Goal: Information Seeking & Learning: Understand process/instructions

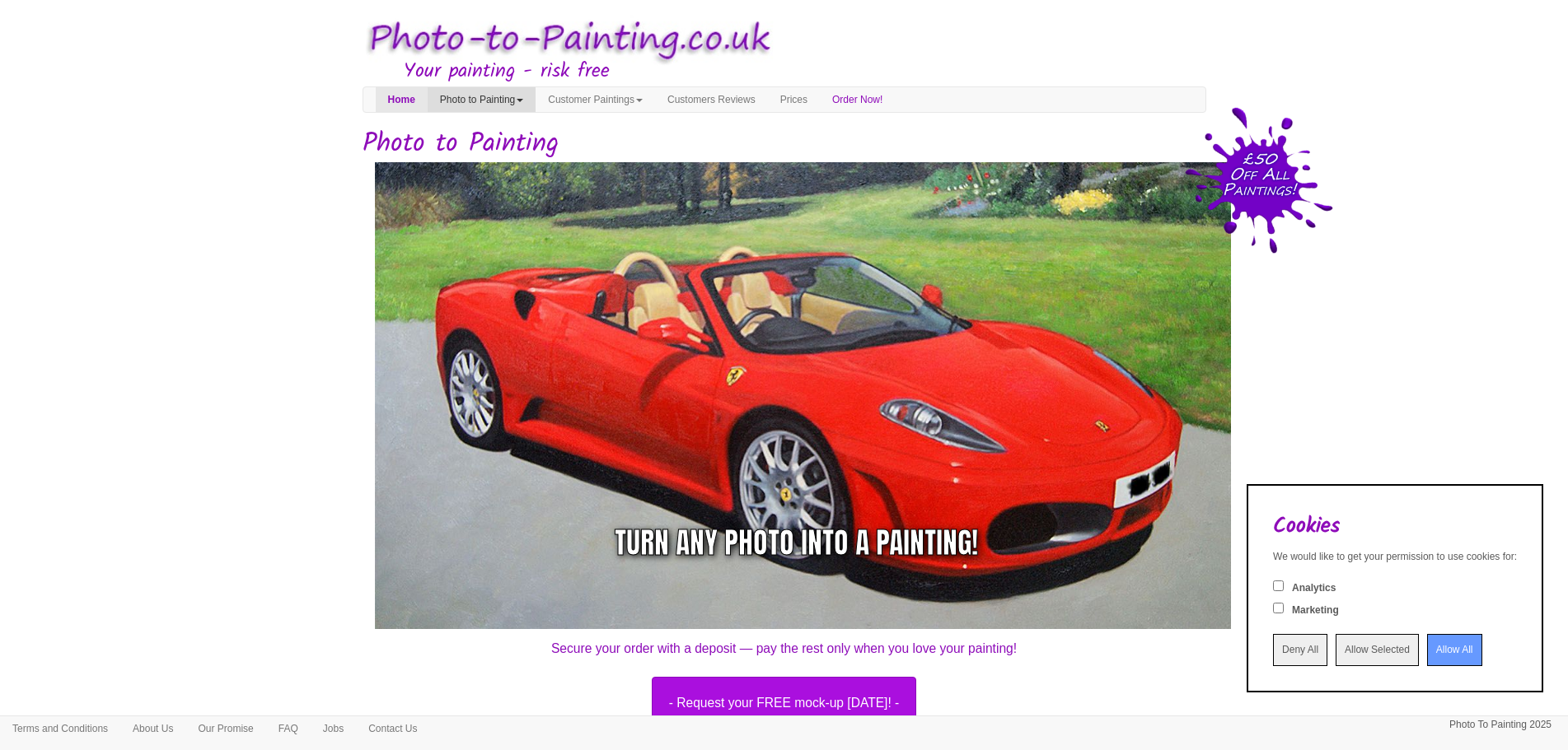
click at [526, 102] on link "Photo to Painting" at bounding box center [481, 100] width 108 height 25
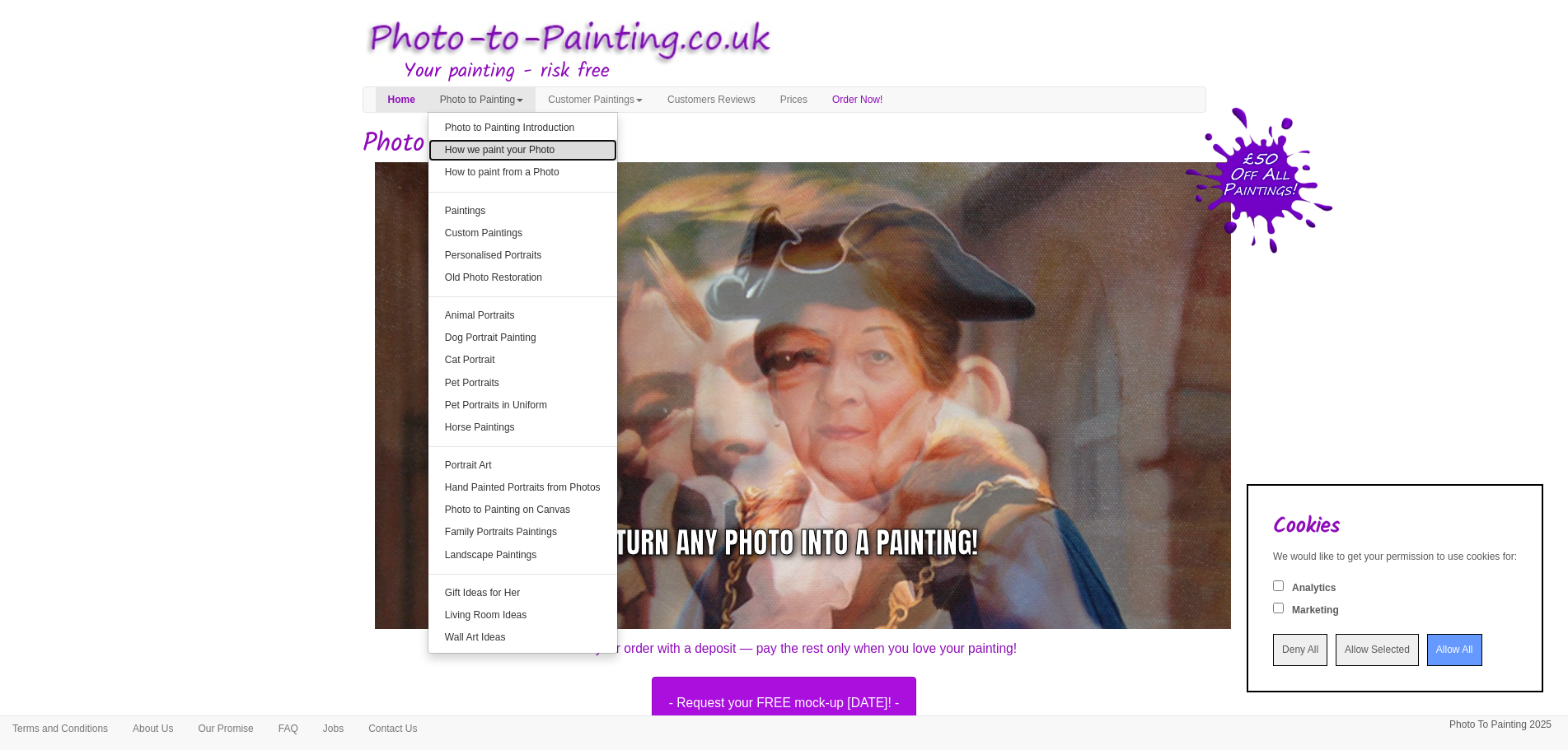
click at [535, 155] on link "How we paint your Photo" at bounding box center [522, 150] width 188 height 22
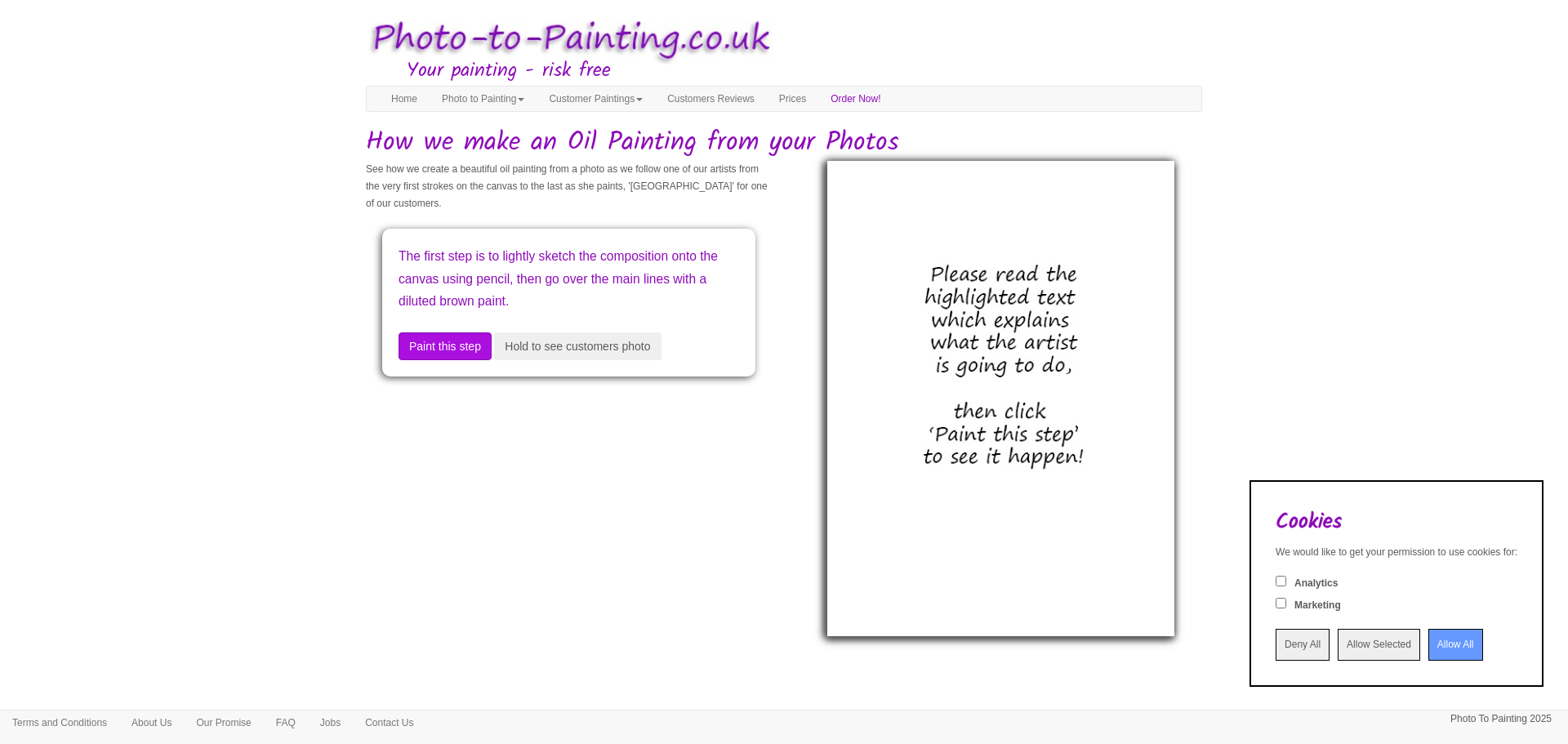
drag, startPoint x: 443, startPoint y: 192, endPoint x: 541, endPoint y: 199, distance: 98.2
click at [541, 199] on p "See how we create a beautiful oil painting from a photo as we follow one of our…" at bounding box center [568, 187] width 406 height 51
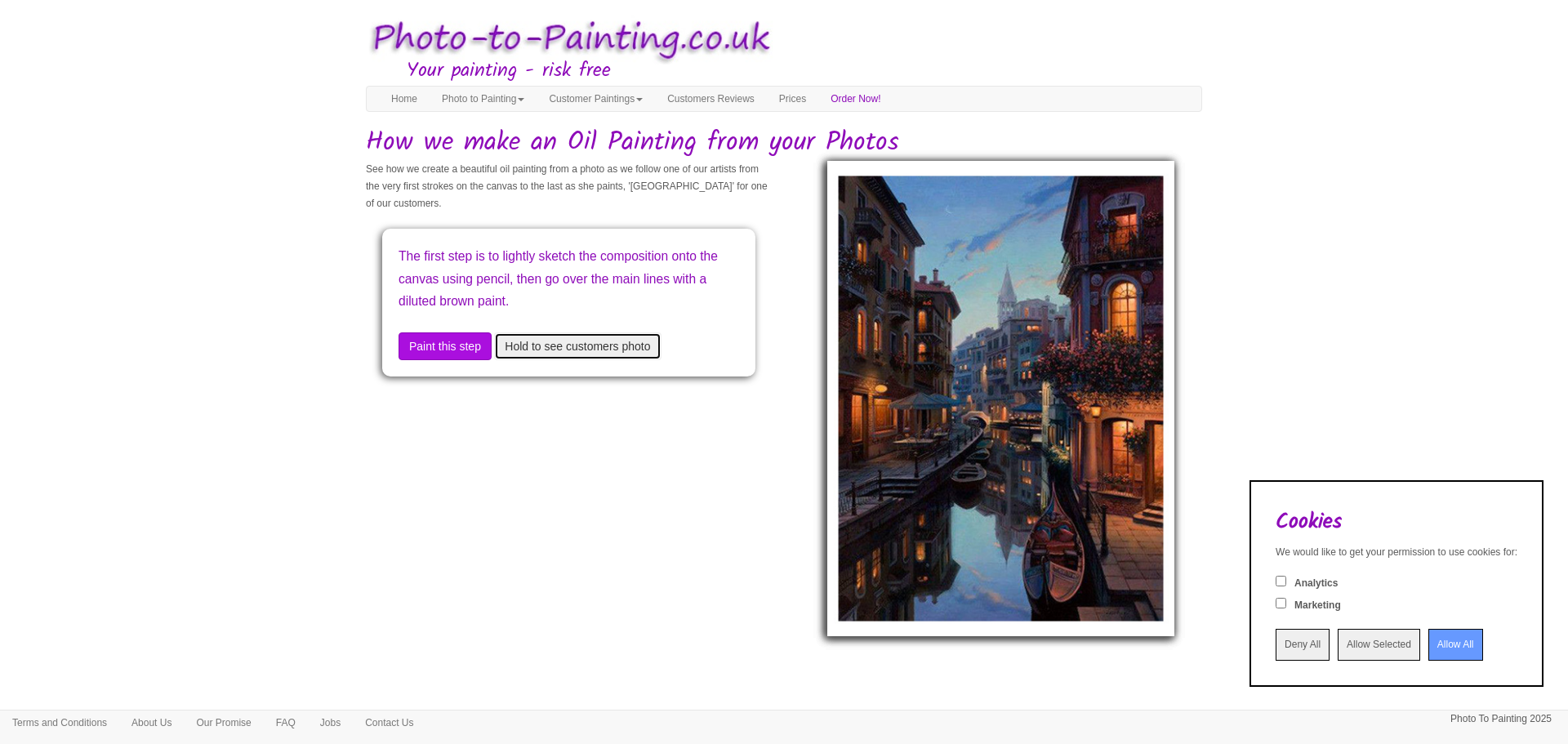
click at [568, 351] on button "Hold to see customers photo" at bounding box center [578, 346] width 167 height 28
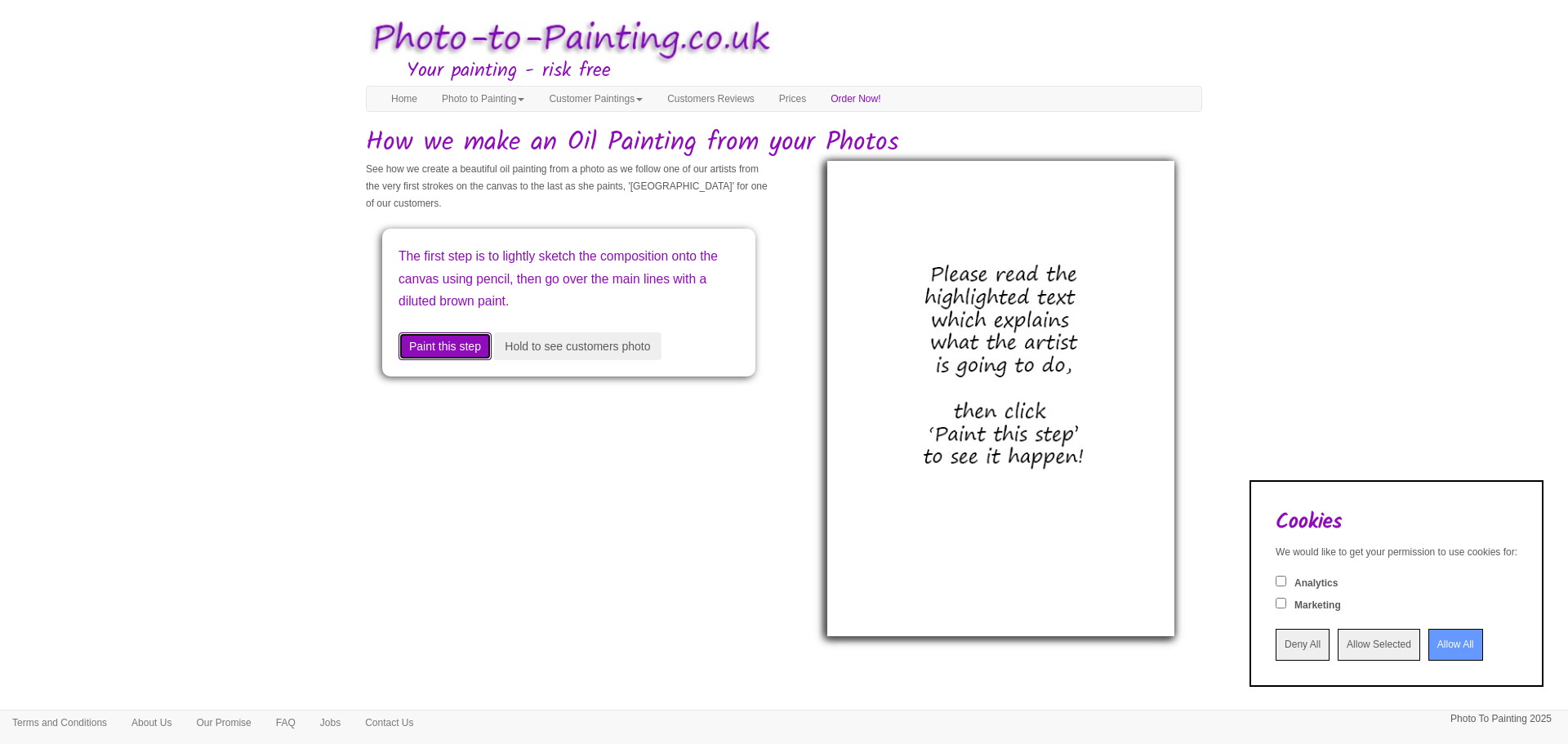
click at [483, 352] on button "Paint this step" at bounding box center [445, 346] width 93 height 28
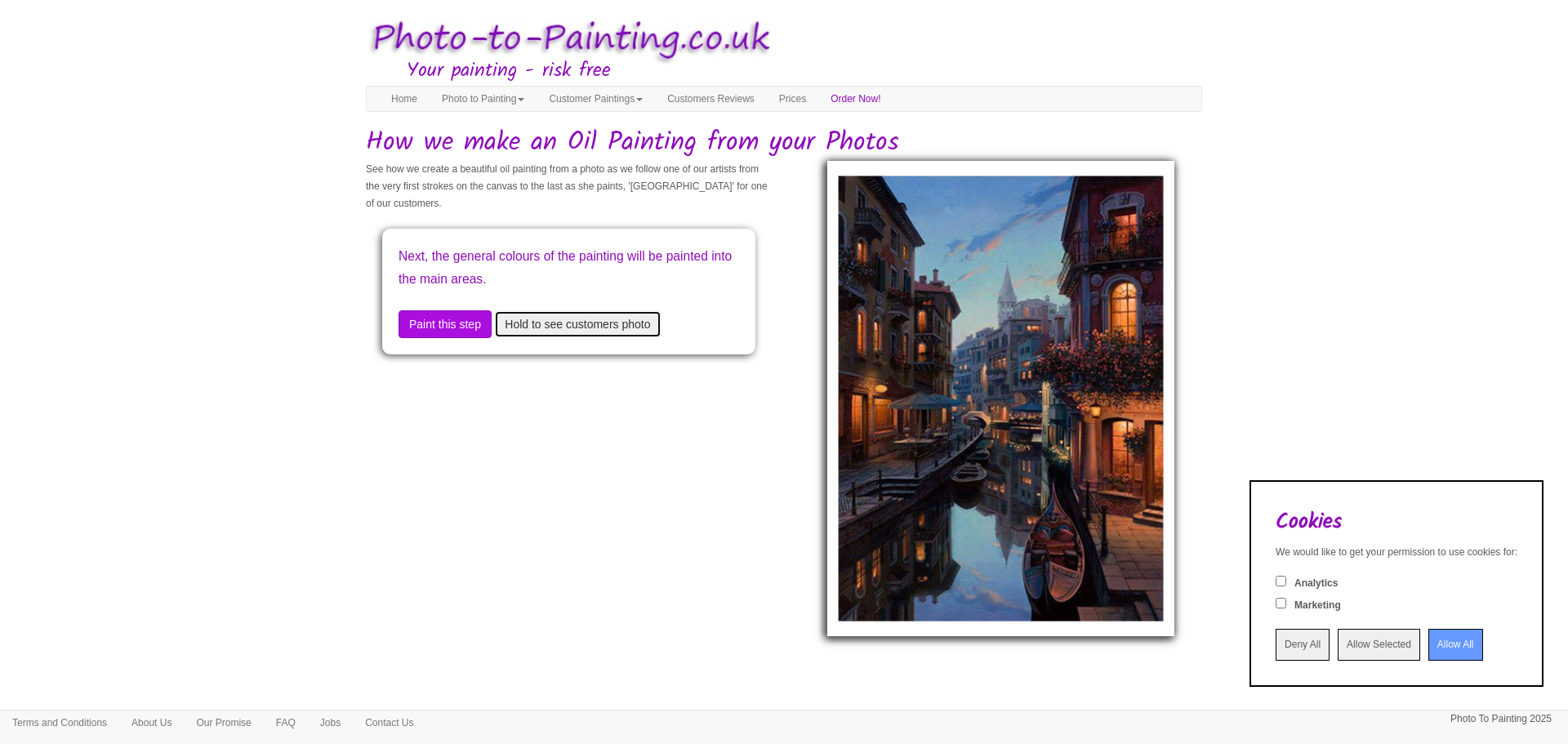
click at [562, 329] on button "Hold to see customers photo" at bounding box center [578, 324] width 167 height 28
click at [579, 322] on button "Hold to see customers photo" at bounding box center [578, 324] width 167 height 28
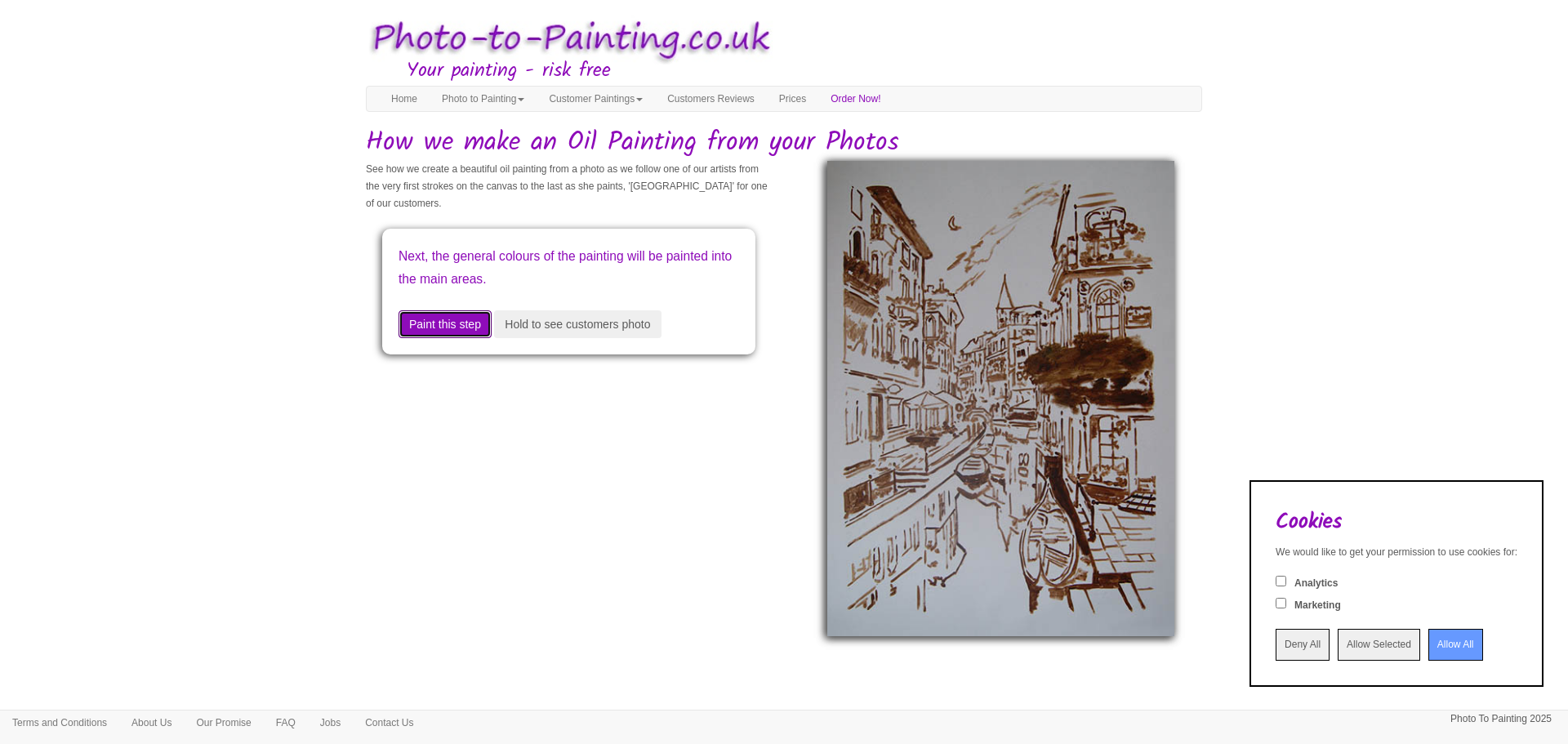
click at [455, 322] on button "Paint this step" at bounding box center [445, 324] width 93 height 28
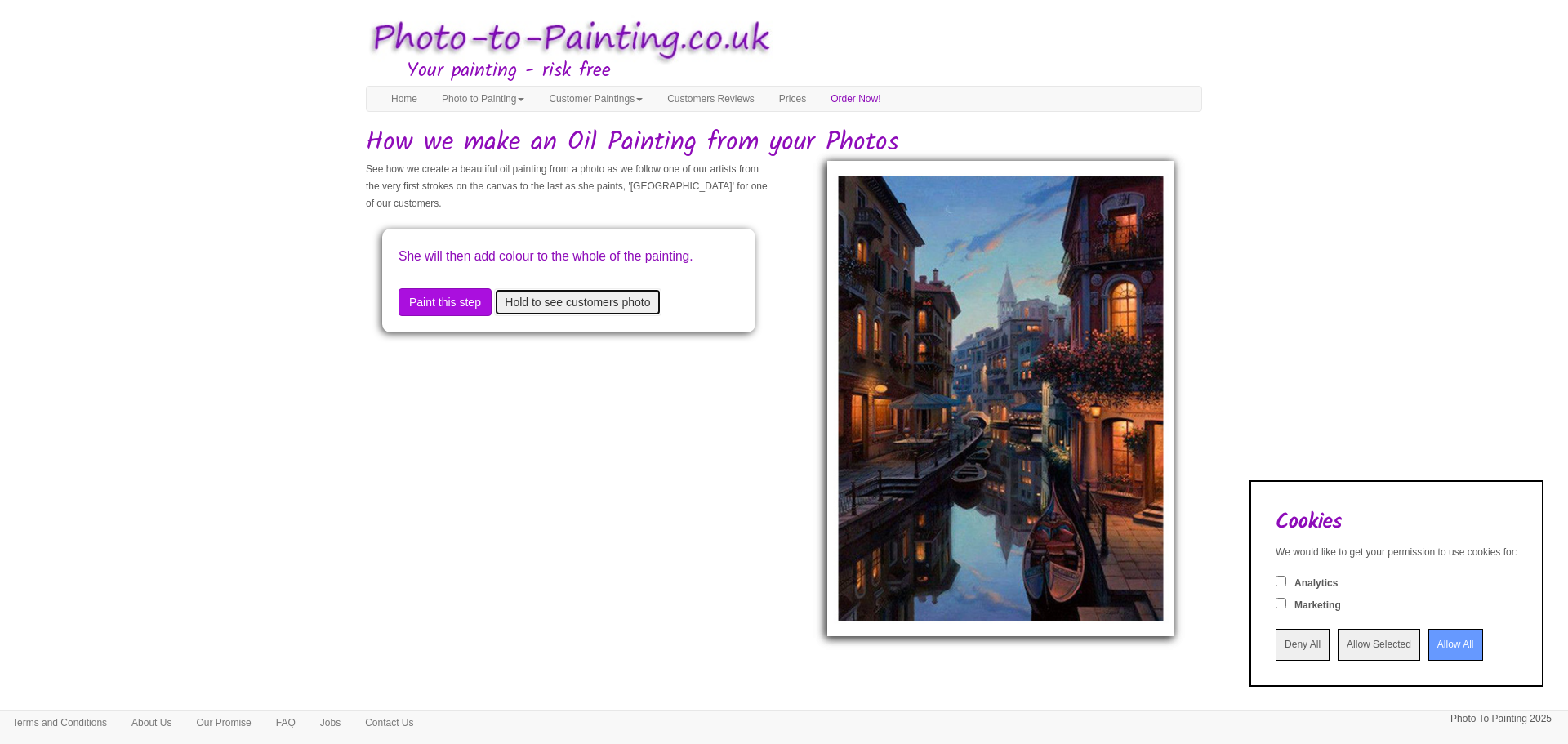
click at [544, 316] on button "Hold to see customers photo" at bounding box center [578, 302] width 167 height 28
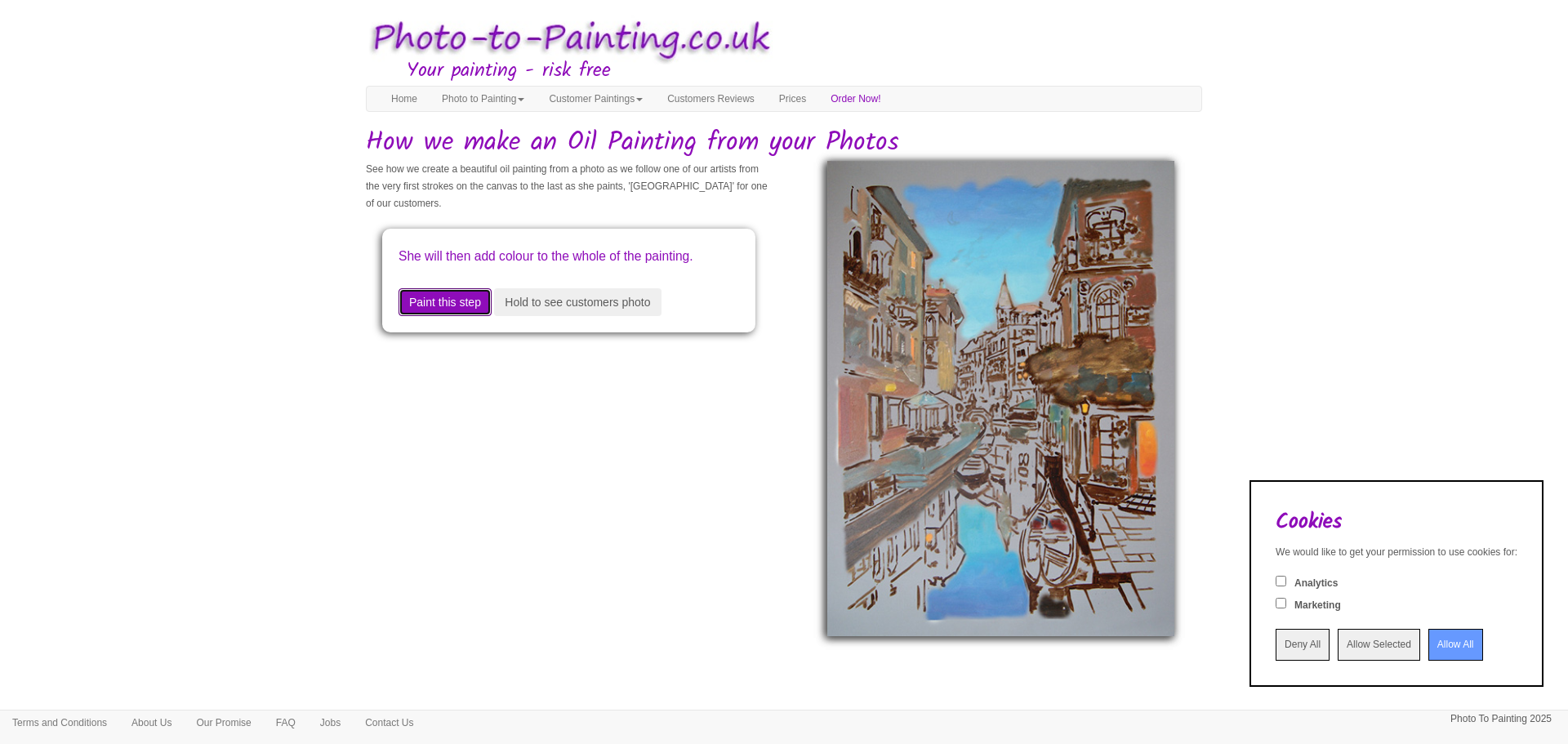
click at [486, 316] on button "Paint this step" at bounding box center [445, 302] width 93 height 28
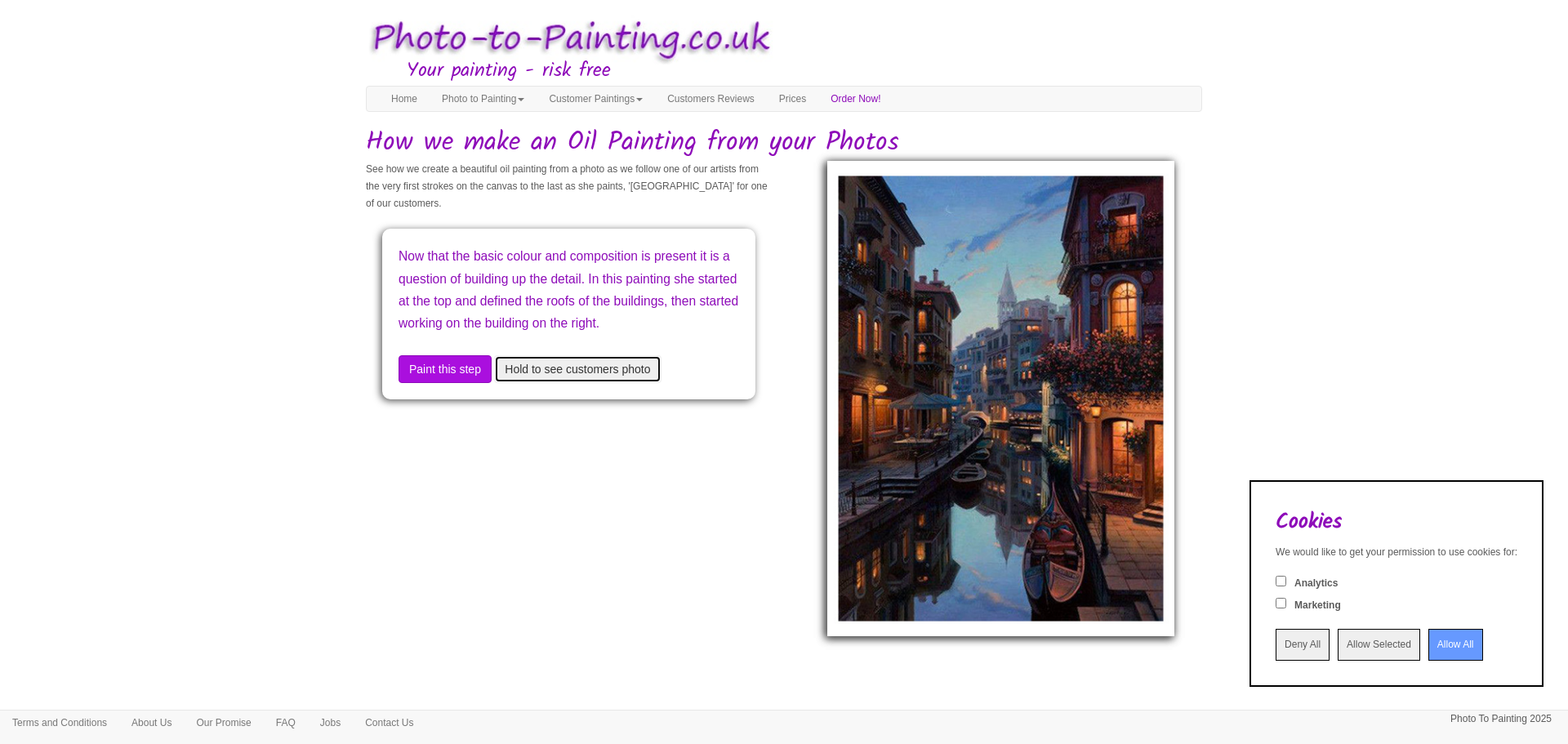
click at [562, 383] on button "Hold to see customers photo" at bounding box center [578, 369] width 167 height 28
click at [560, 383] on button "Hold to see customers photo" at bounding box center [578, 369] width 167 height 28
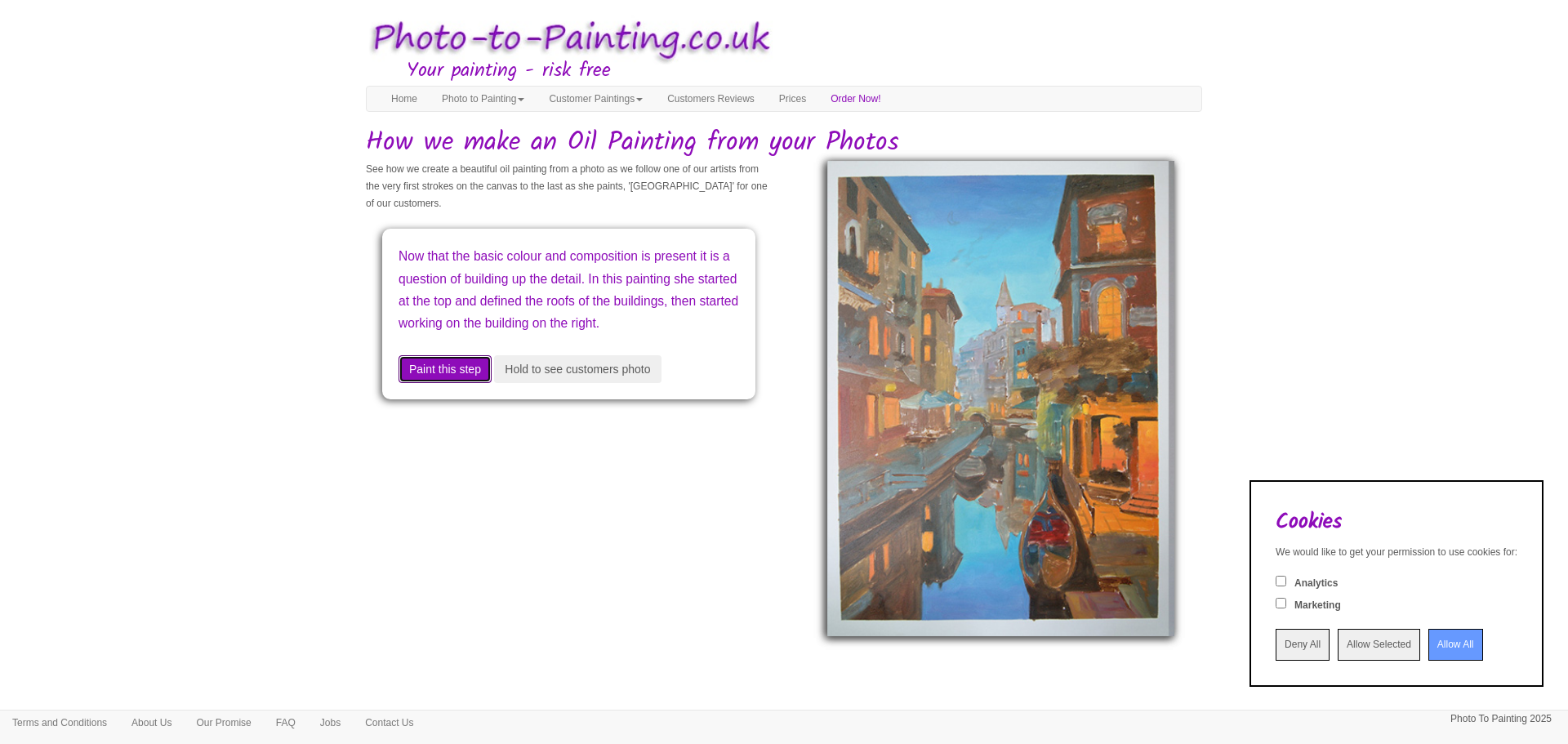
click at [467, 383] on button "Paint this step" at bounding box center [445, 369] width 93 height 28
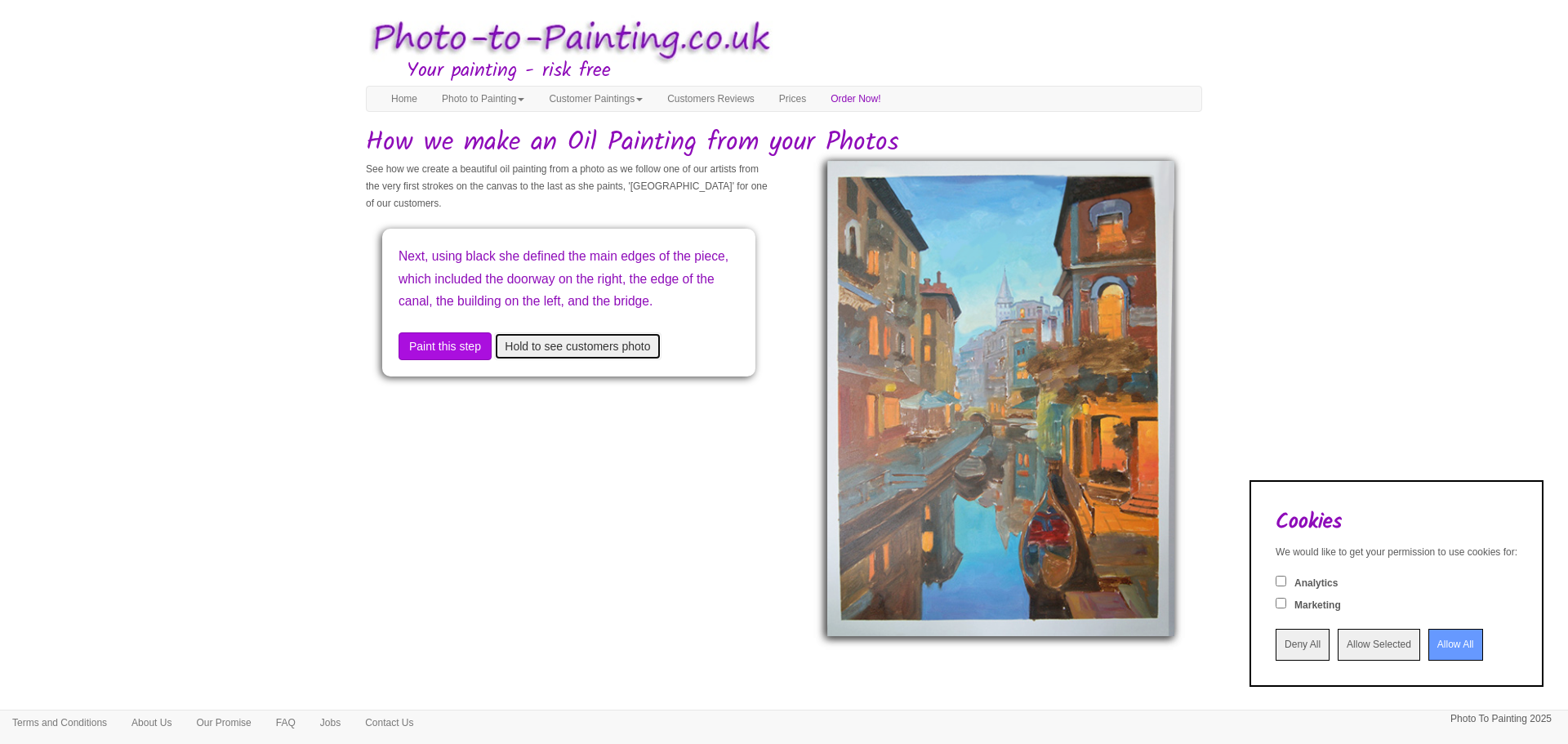
click at [600, 360] on button "Hold to see customers photo" at bounding box center [578, 346] width 167 height 28
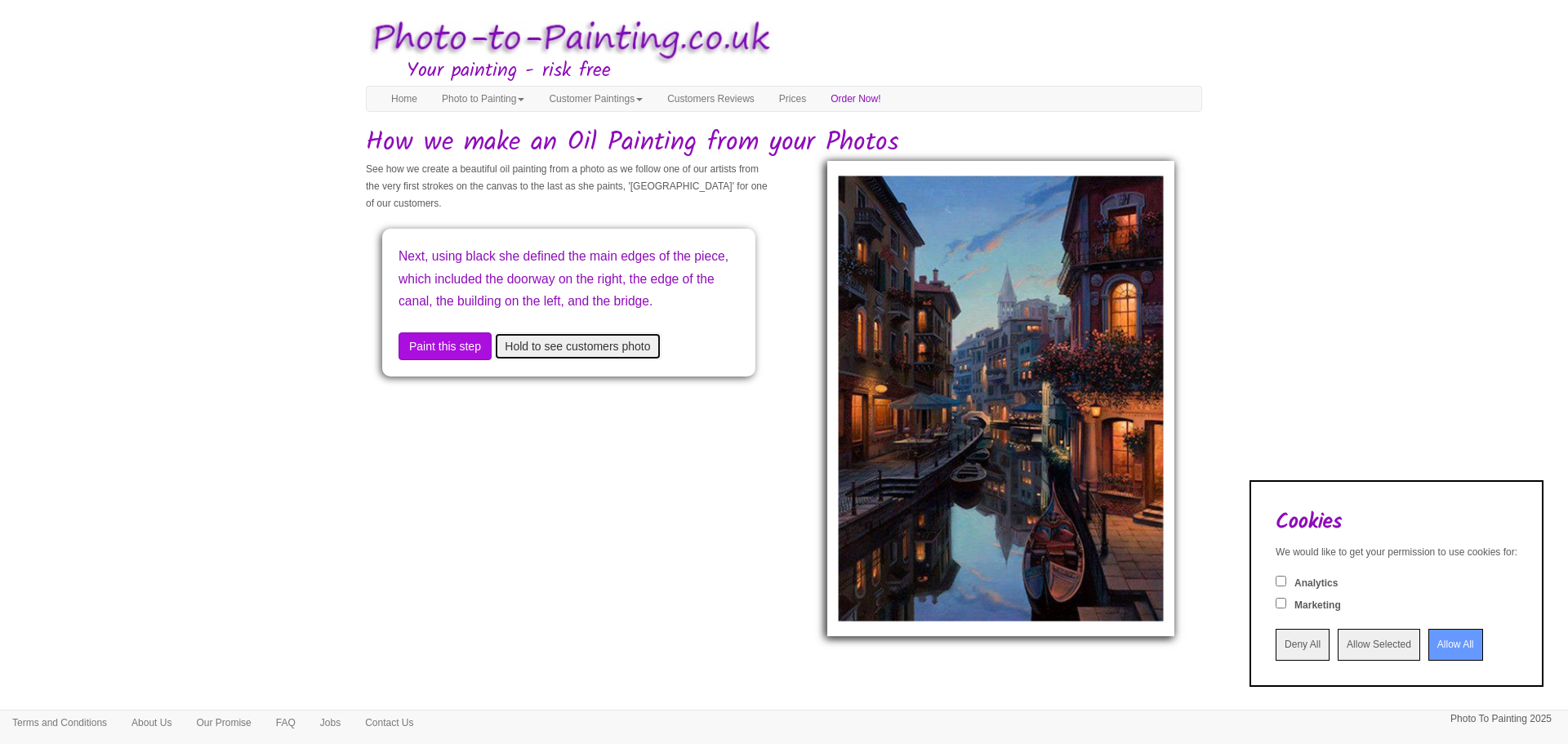
click at [600, 360] on button "Hold to see customers photo" at bounding box center [578, 346] width 167 height 28
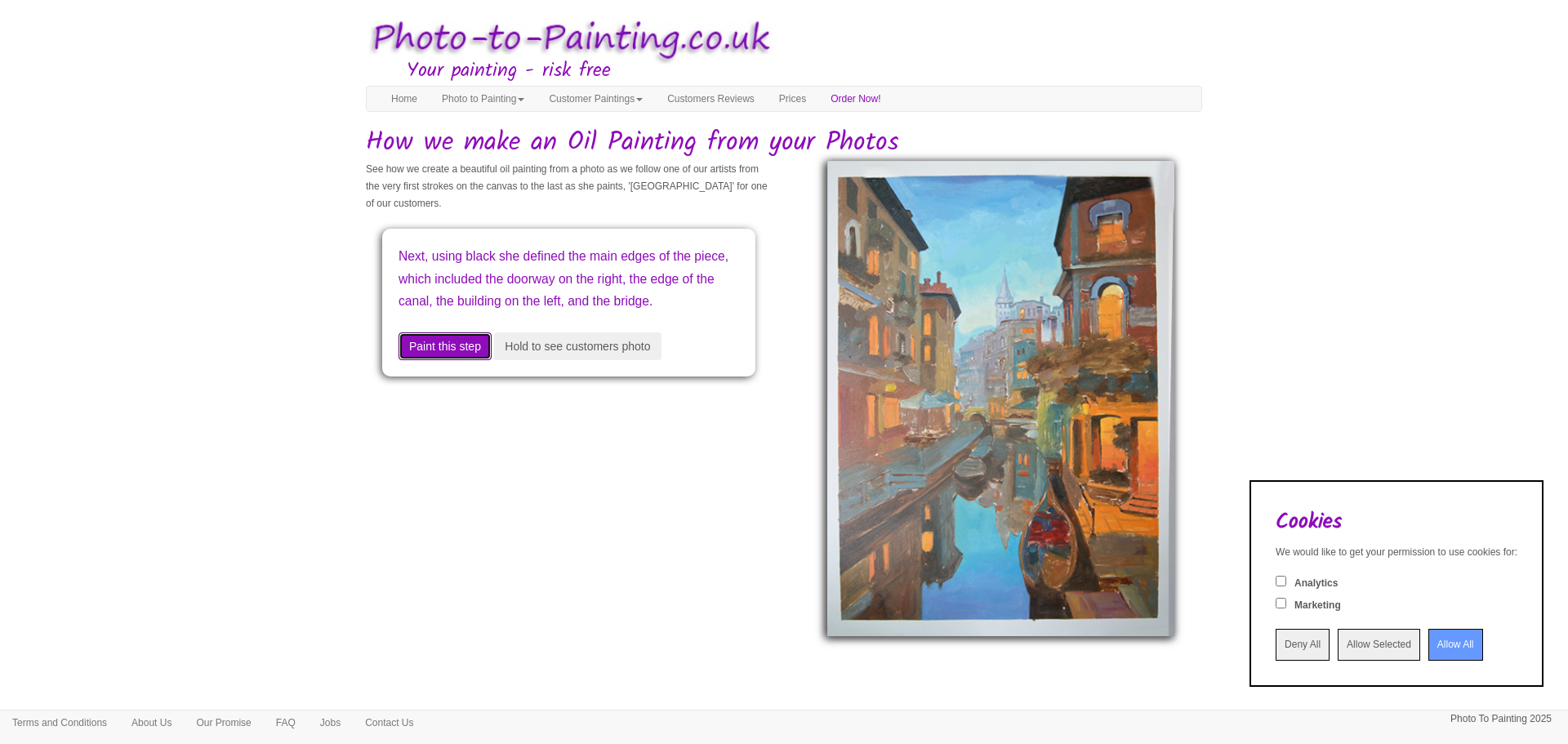
click at [453, 360] on button "Paint this step" at bounding box center [445, 346] width 93 height 28
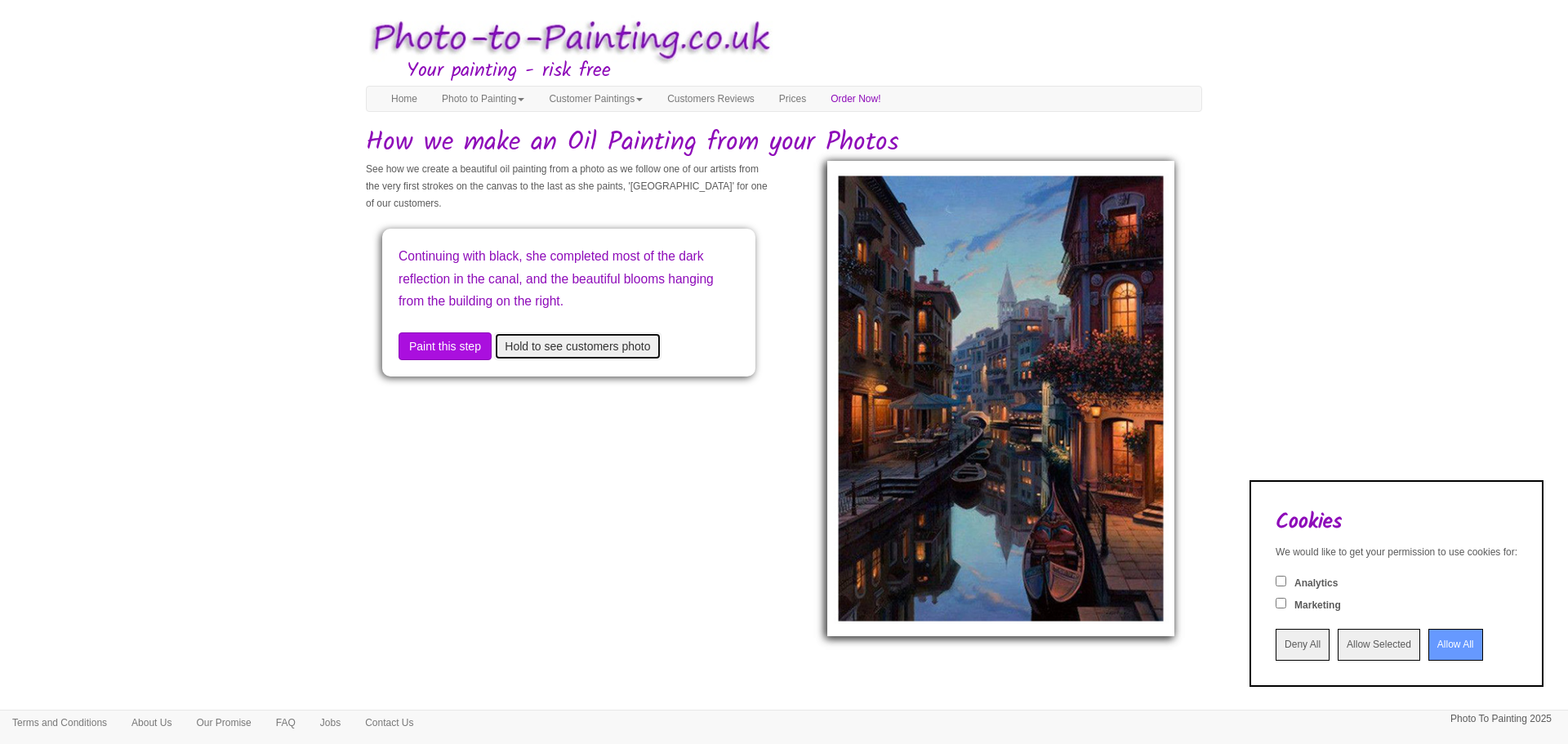
click at [553, 347] on button "Hold to see customers photo" at bounding box center [578, 346] width 167 height 28
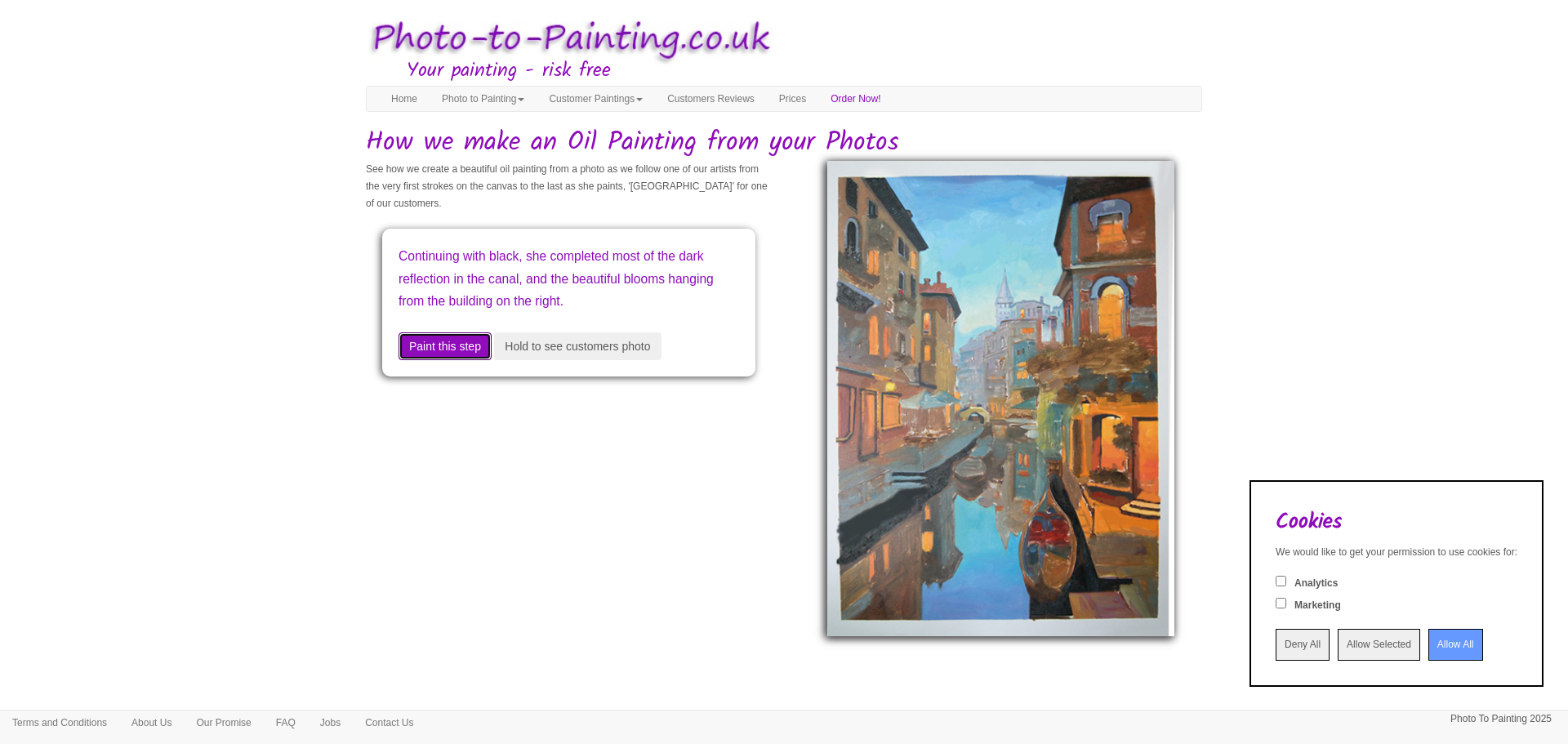
click at [486, 351] on button "Paint this step" at bounding box center [445, 346] width 93 height 28
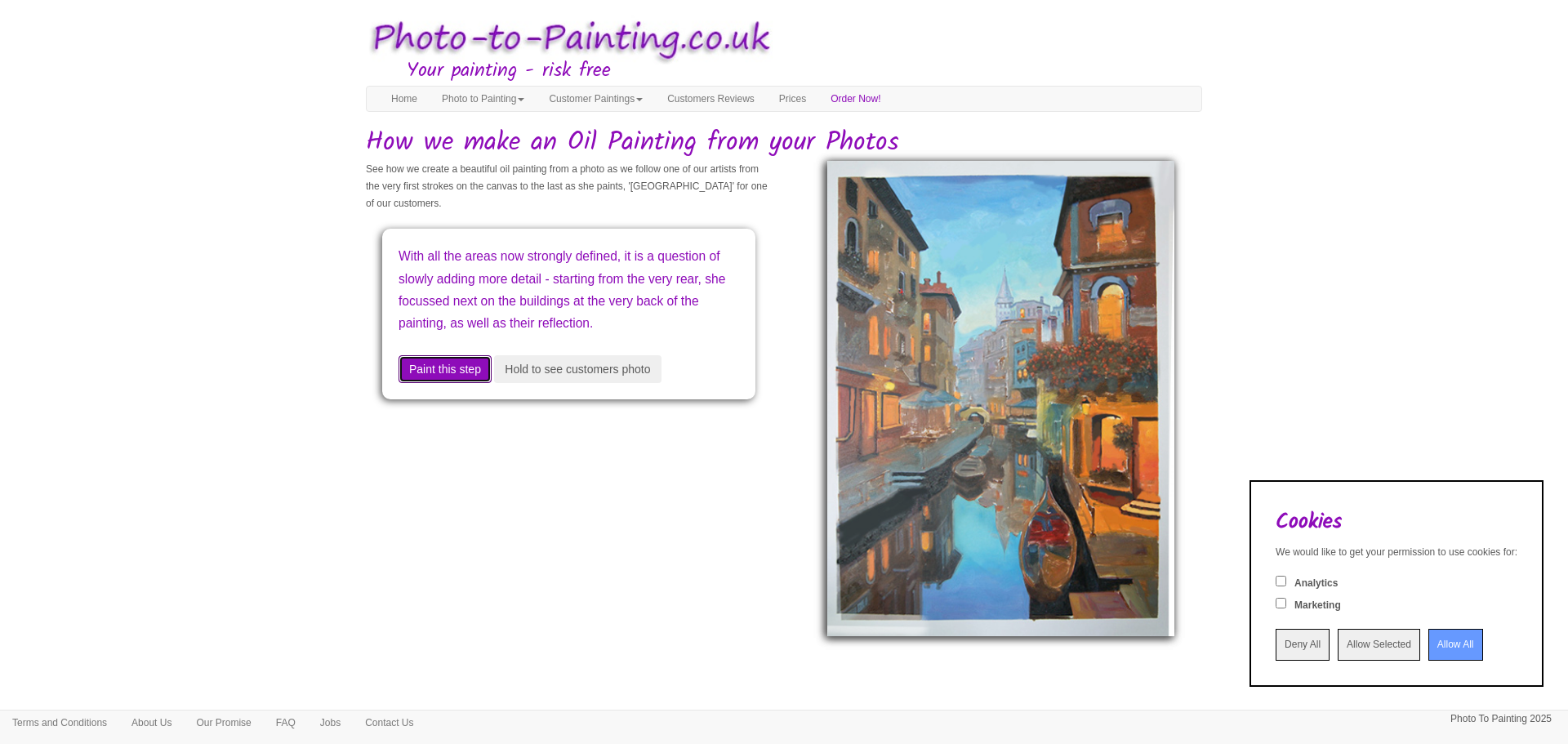
click at [477, 383] on button "Paint this step" at bounding box center [445, 369] width 93 height 28
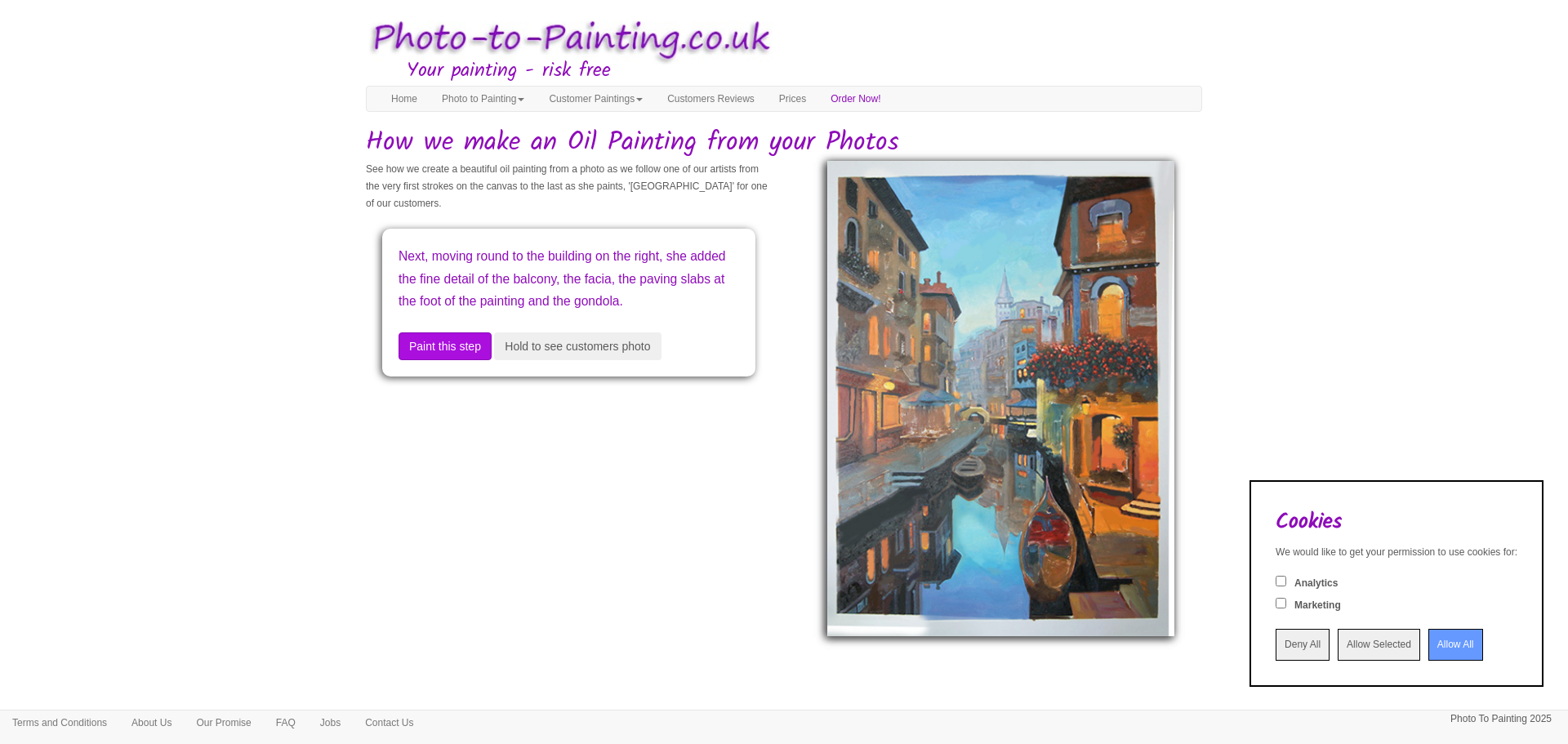
click at [481, 377] on div "Next, moving round to the building on the right, she added the fine detail of t…" at bounding box center [569, 302] width 373 height 147
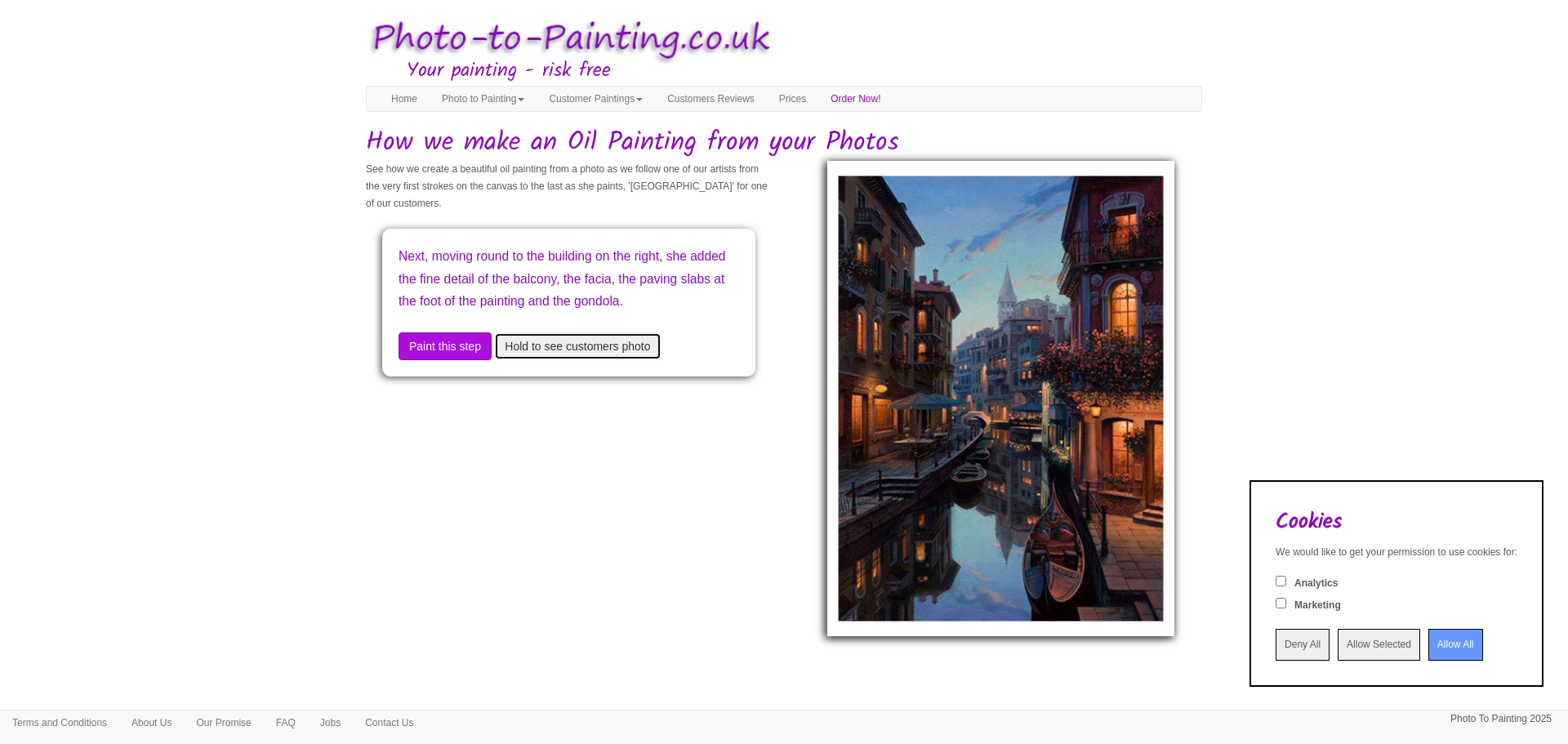
click at [603, 360] on button "Hold to see customers photo" at bounding box center [578, 346] width 167 height 28
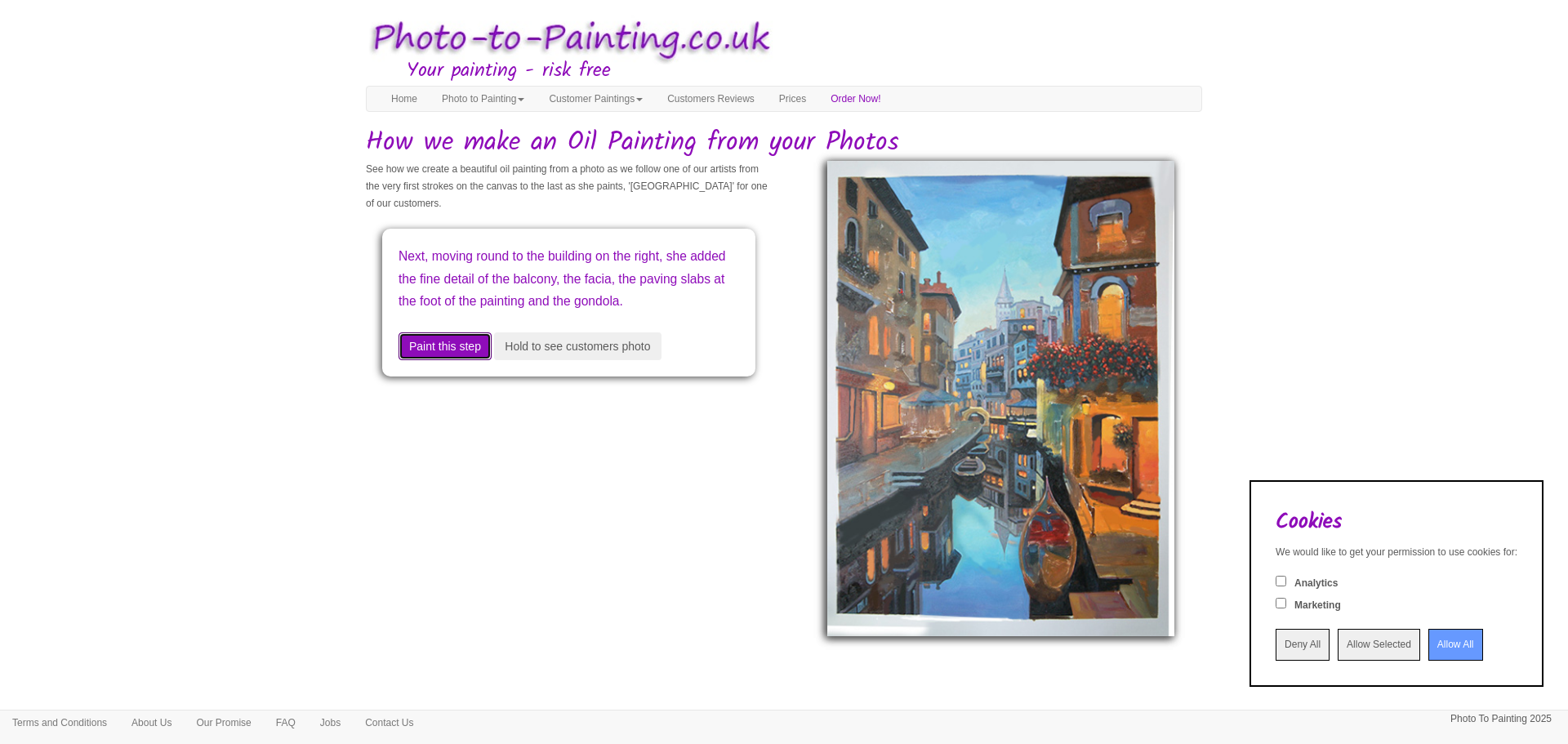
click at [470, 360] on button "Paint this step" at bounding box center [445, 346] width 93 height 28
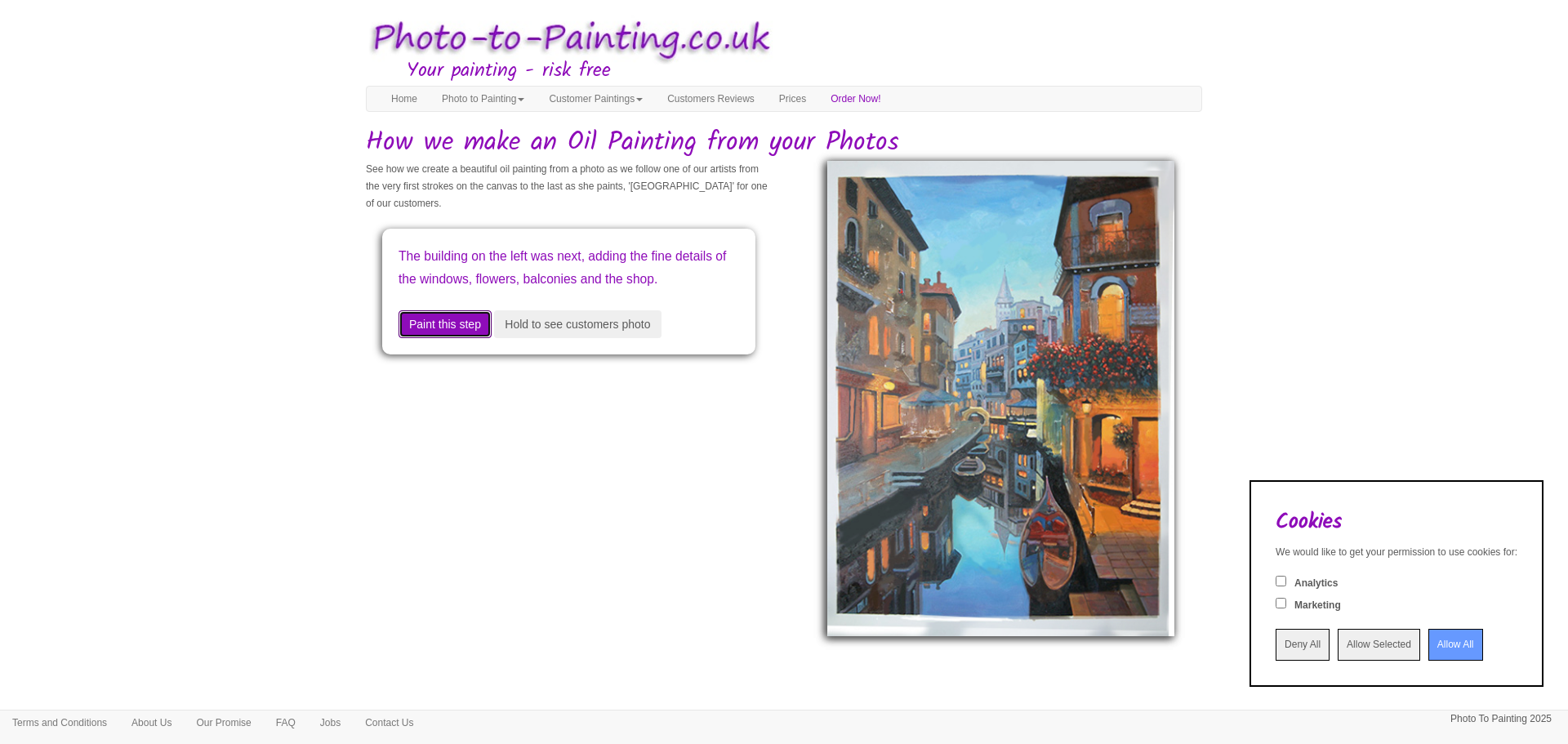
click at [480, 338] on button "Paint this step" at bounding box center [445, 324] width 93 height 28
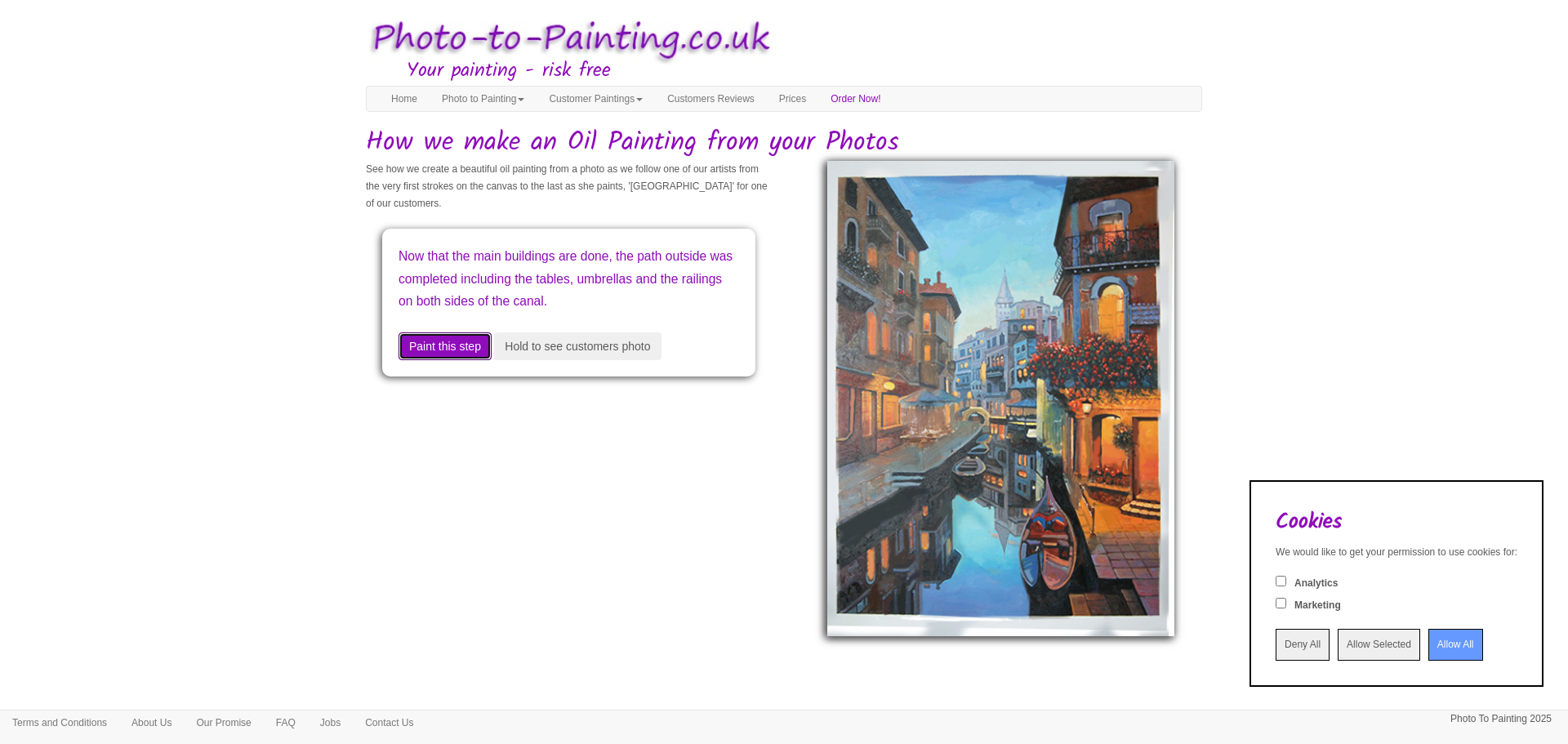
click at [462, 360] on button "Paint this step" at bounding box center [445, 346] width 93 height 28
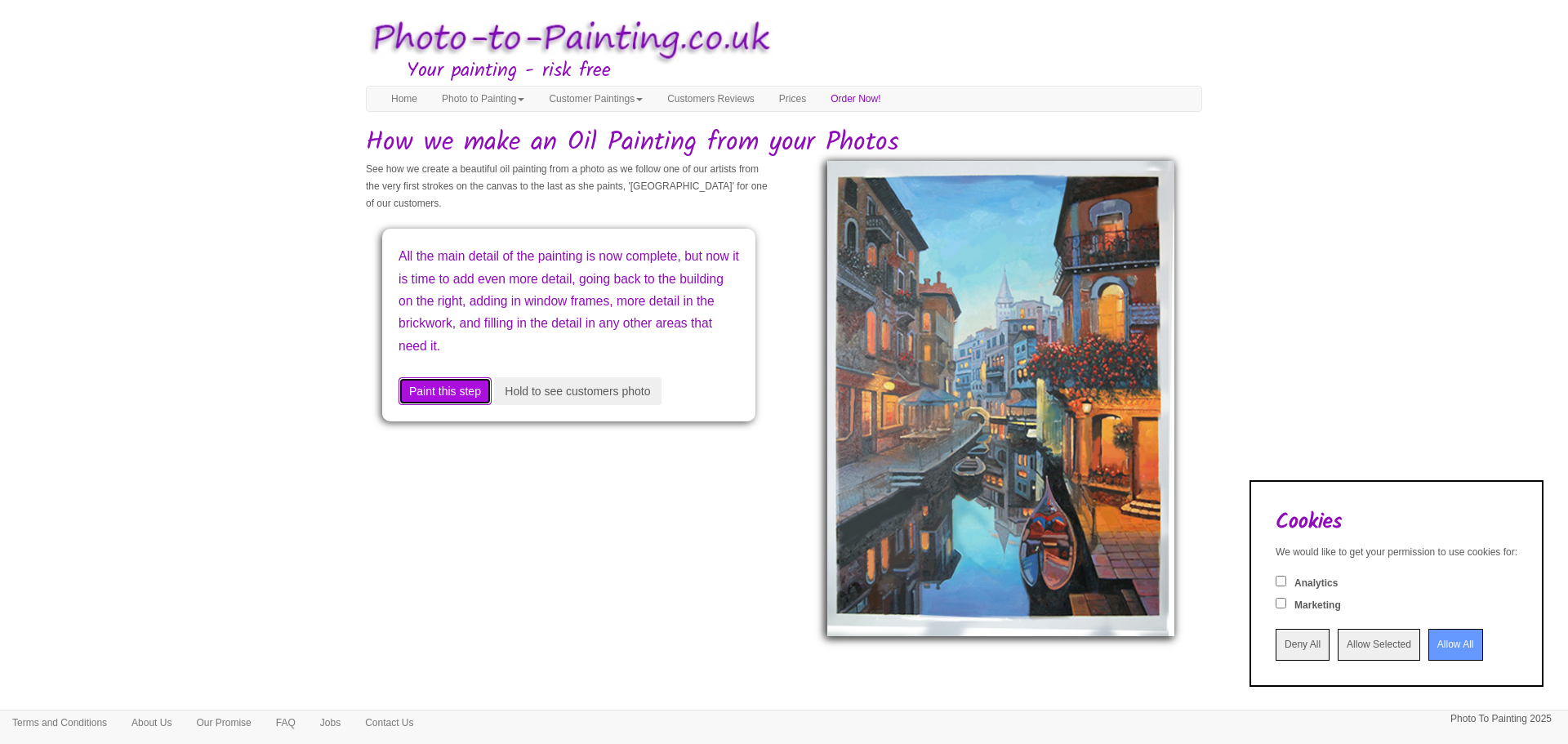
click at [453, 387] on button "Paint this step" at bounding box center [445, 391] width 93 height 28
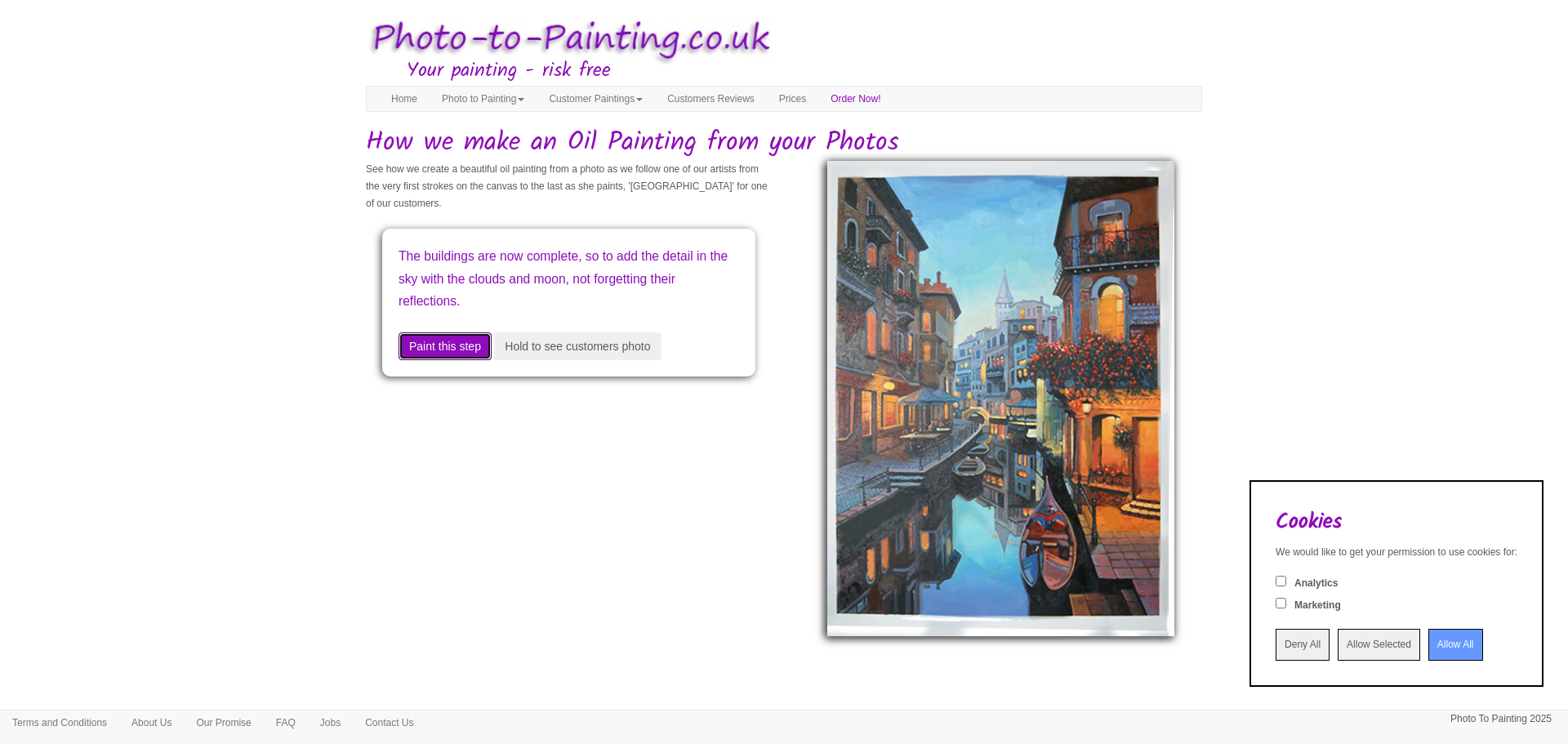
click at [460, 358] on button "Paint this step" at bounding box center [445, 346] width 93 height 28
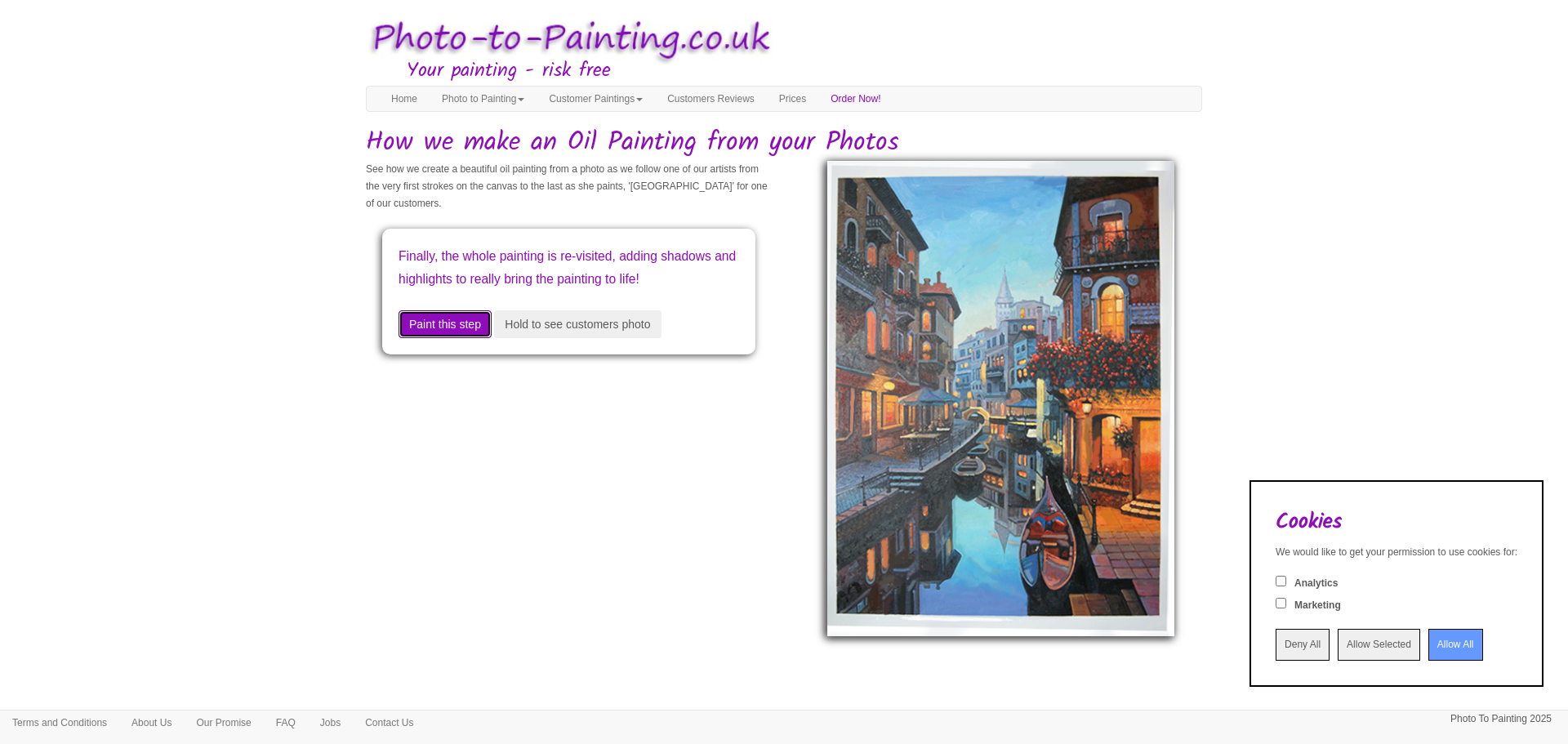
click at [462, 338] on button "Paint this step" at bounding box center [445, 324] width 93 height 28
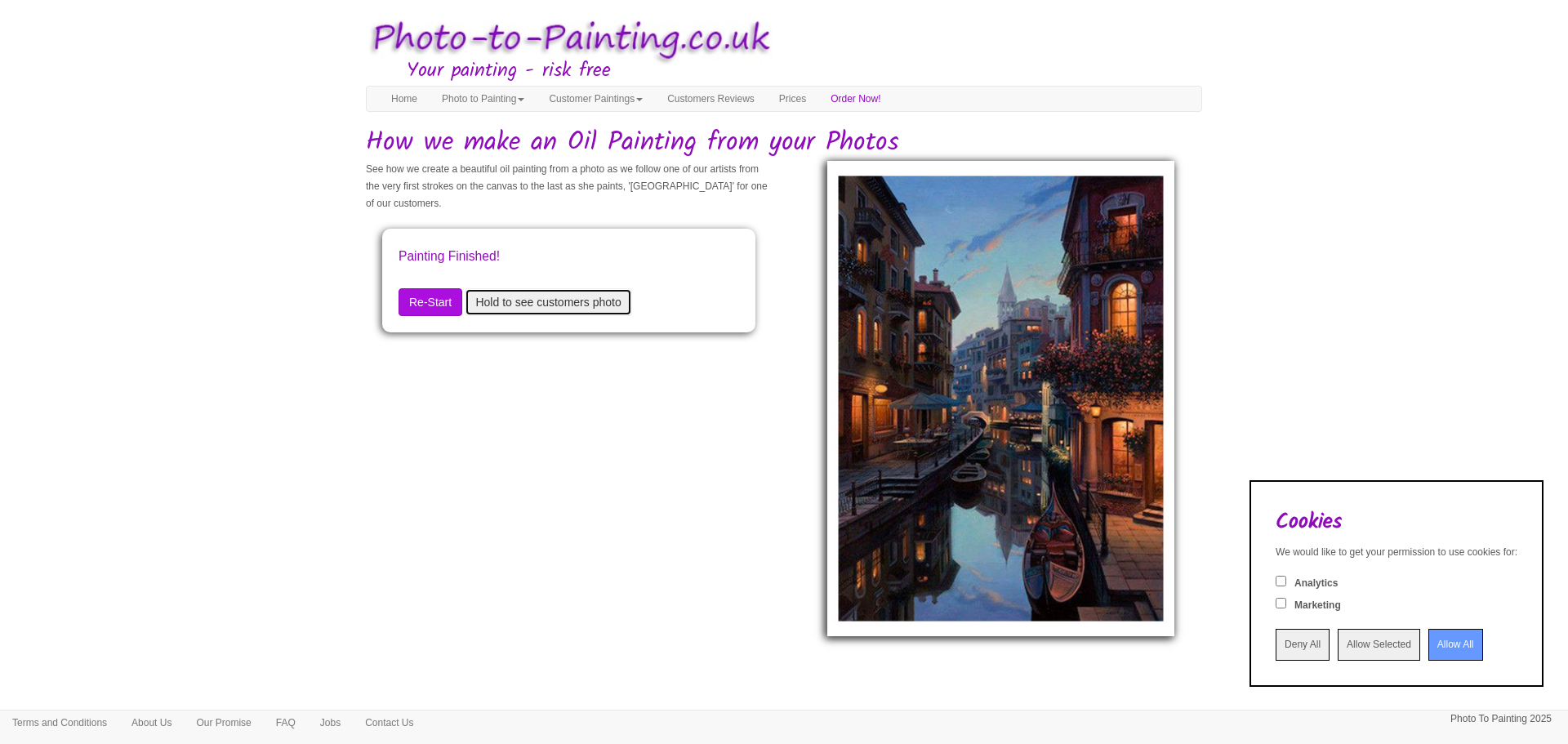
click at [549, 312] on button "Hold to see customers photo" at bounding box center [548, 302] width 167 height 28
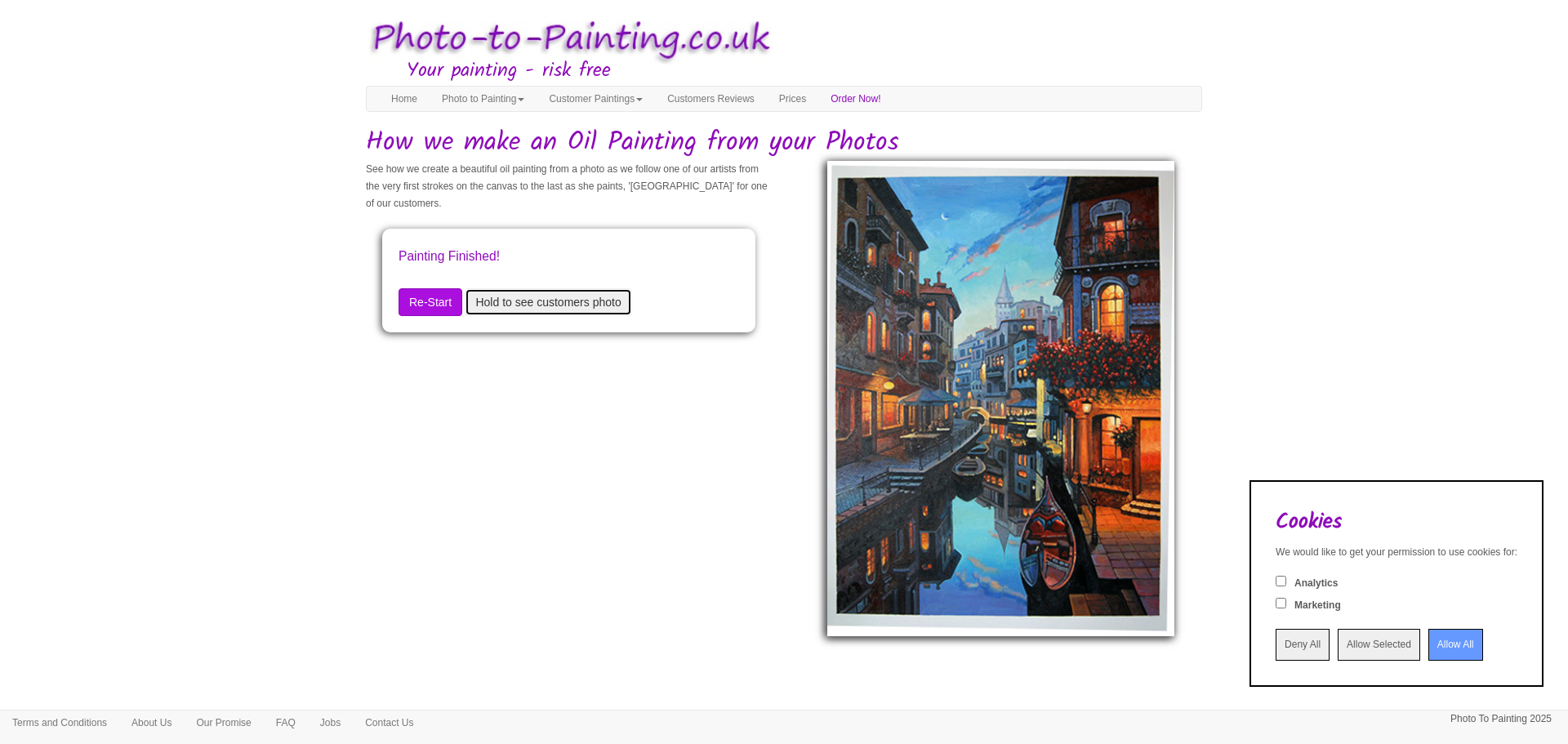
click at [549, 312] on button "Hold to see customers photo" at bounding box center [548, 302] width 167 height 28
click at [746, 100] on link "Customers Reviews" at bounding box center [711, 99] width 112 height 25
click at [818, 98] on link "Prices" at bounding box center [793, 99] width 51 height 25
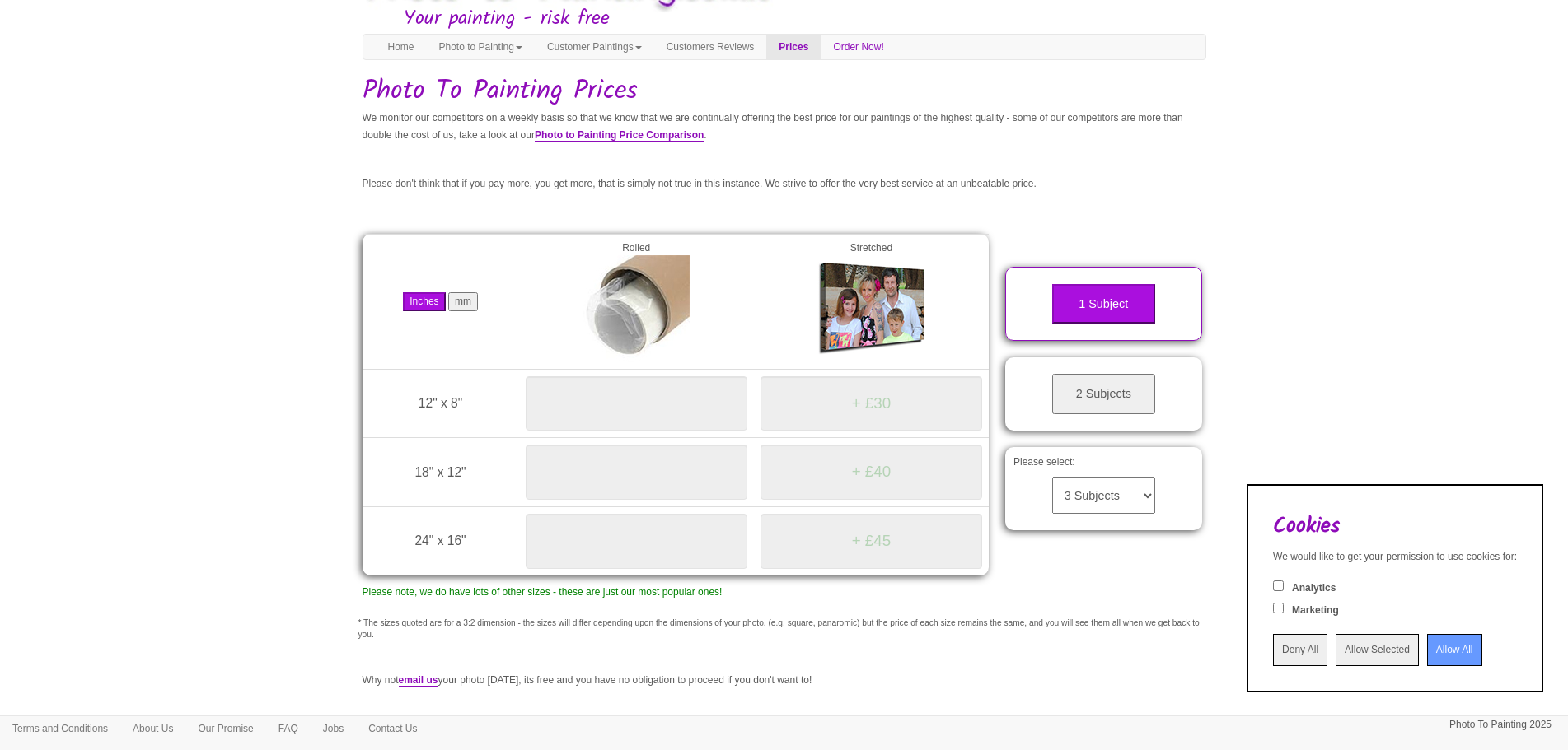
scroll to position [82, 0]
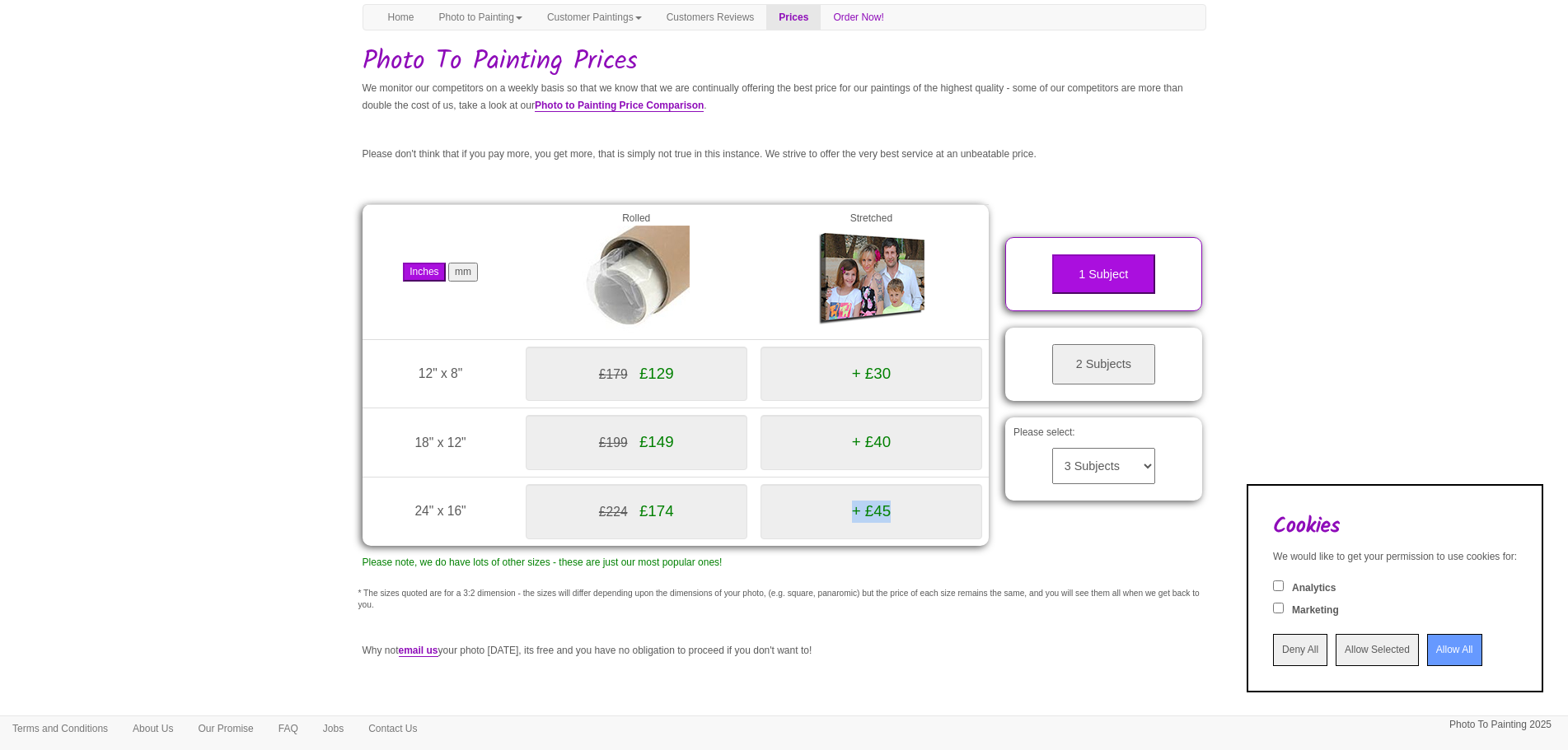
drag, startPoint x: 897, startPoint y: 513, endPoint x: 846, endPoint y: 521, distance: 51.6
click at [846, 521] on div "+ £45" at bounding box center [872, 512] width 222 height 55
click at [710, 525] on div "£224 £174" at bounding box center [636, 512] width 222 height 55
